Goal: Task Accomplishment & Management: Complete application form

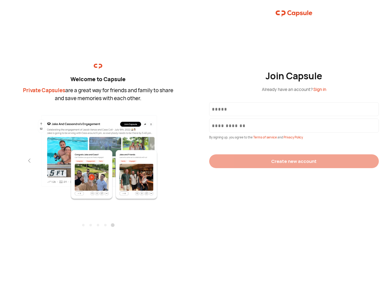
click at [196, 147] on div "Join Capsule Already have an account? Sign in By signing up, you agree to the T…" at bounding box center [294, 147] width 196 height 294
click at [98, 155] on img at bounding box center [98, 157] width 134 height 86
click at [0, 161] on div "Welcome to Capsule Private Capsules are a great way for friends and family to s…" at bounding box center [98, 147] width 196 height 294
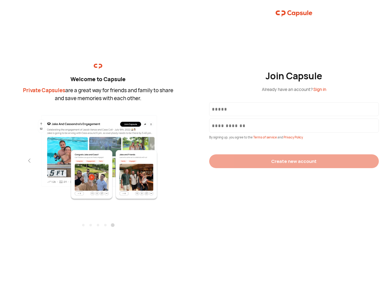
click at [0, 161] on div "Welcome to Capsule Private Capsules are a great way for friends and family to s…" at bounding box center [98, 147] width 196 height 294
click at [18, 161] on div "Welcome to Capsule Private Capsules are a great way for friends and family to s…" at bounding box center [98, 147] width 196 height 294
